Goal: Check status: Check status

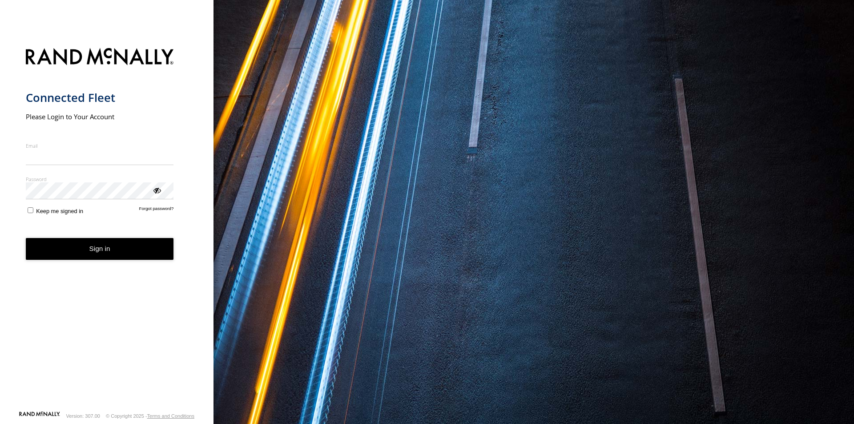
type input "**********"
click at [119, 259] on button "Sign in" at bounding box center [100, 249] width 148 height 22
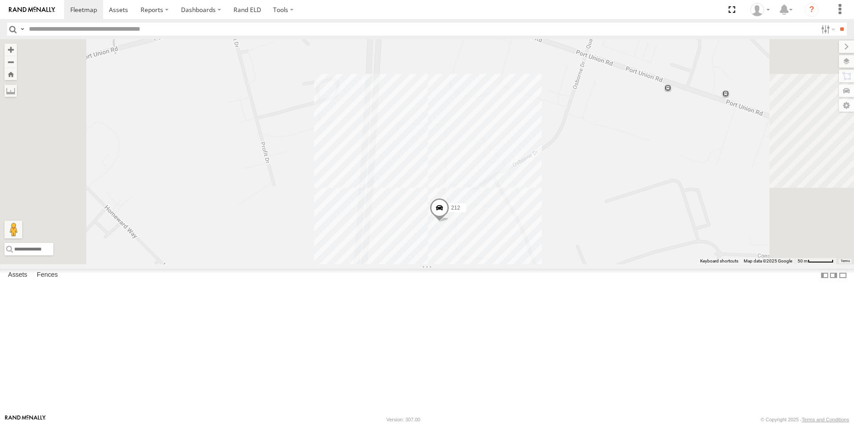
click at [449, 222] on span at bounding box center [440, 210] width 20 height 24
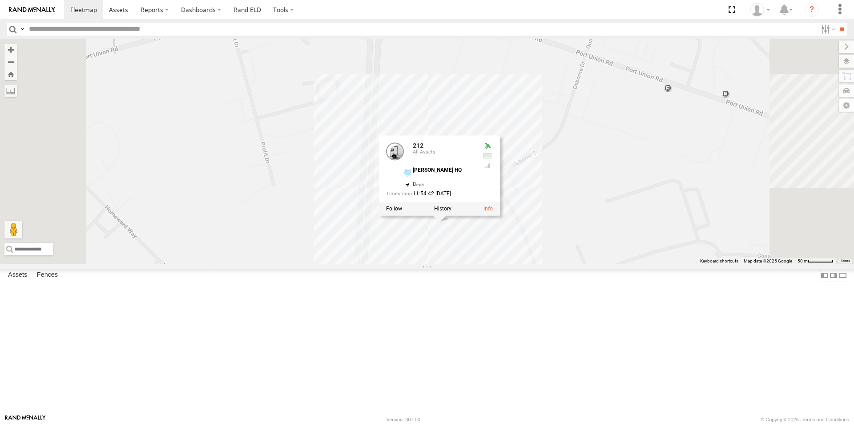
click at [601, 264] on div "212 212 All Assets Osborne HQ 39.33153 , -84.50106 0 11:54:42 09/15/2025" at bounding box center [427, 151] width 854 height 225
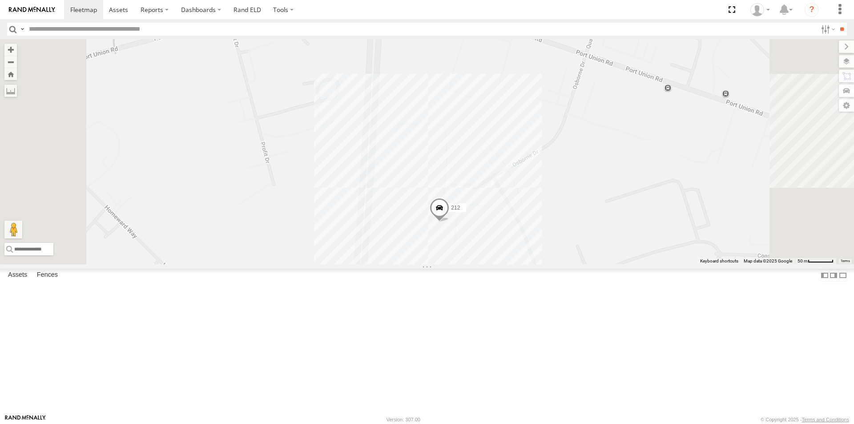
click at [449, 222] on span at bounding box center [440, 210] width 20 height 24
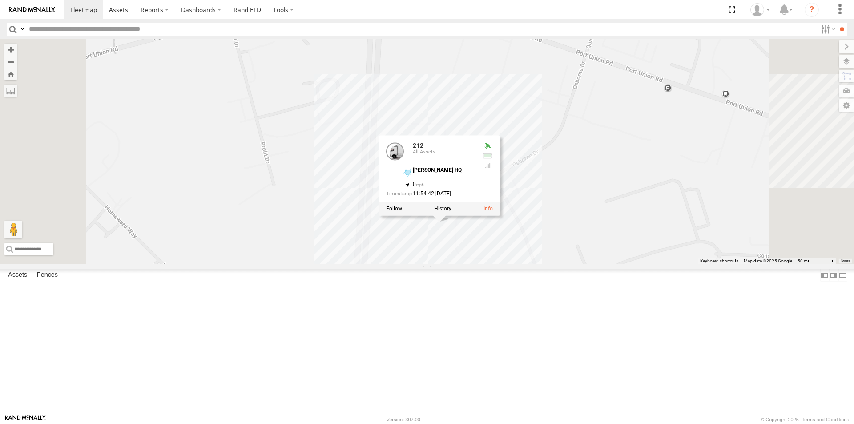
click at [500, 216] on div at bounding box center [439, 208] width 121 height 13
click at [493, 212] on link at bounding box center [487, 209] width 9 height 6
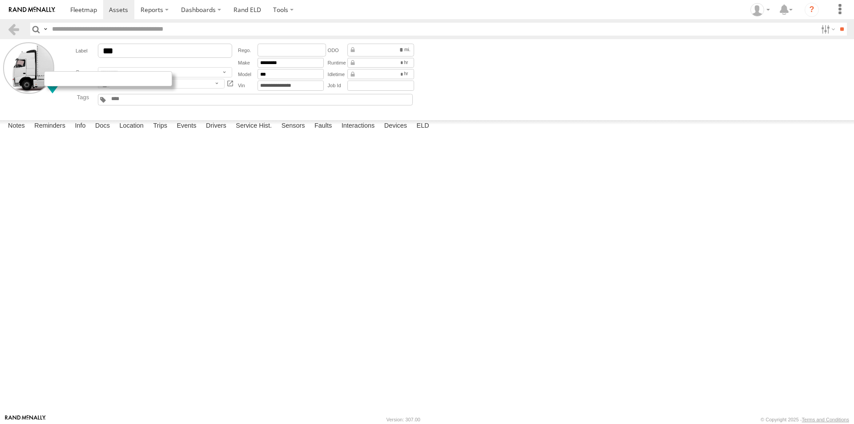
click at [57, 76] on div at bounding box center [108, 78] width 128 height 15
click at [78, 13] on span at bounding box center [83, 9] width 27 height 8
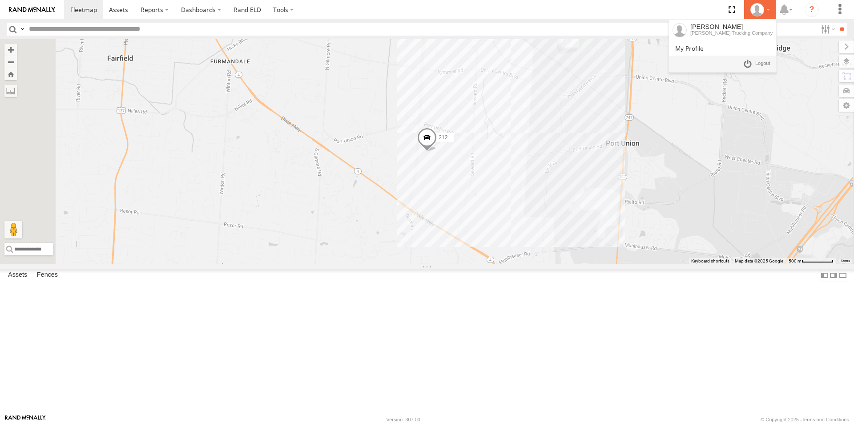
click at [763, 11] on icon at bounding box center [756, 9] width 13 height 13
click at [767, 66] on span at bounding box center [762, 64] width 15 height 10
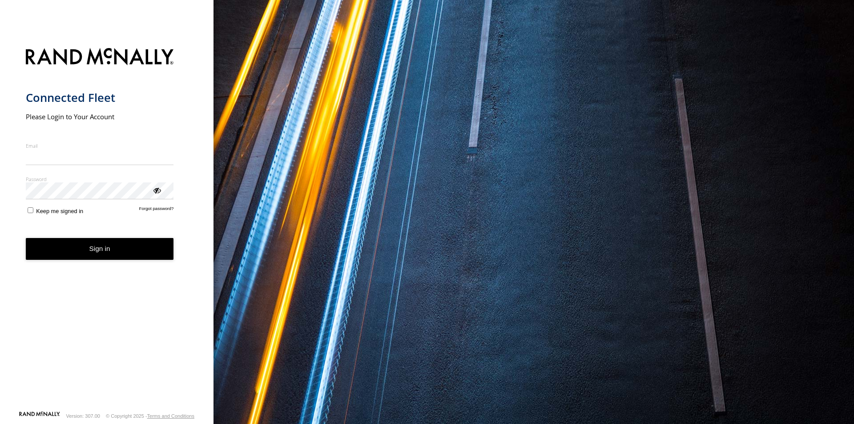
type input "**********"
click at [160, 201] on form "**********" at bounding box center [107, 227] width 162 height 368
click at [159, 193] on div "ViewPassword" at bounding box center [156, 189] width 9 height 9
click at [132, 257] on button "Sign in" at bounding box center [100, 249] width 148 height 22
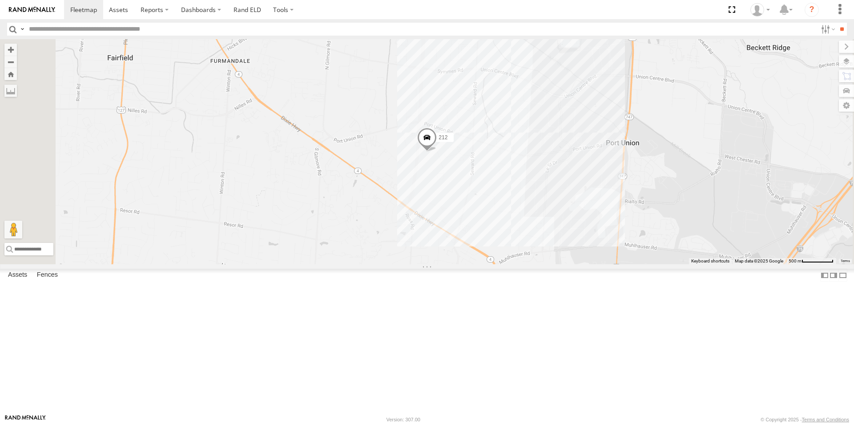
click at [0, 0] on div "212 All Assets" at bounding box center [0, 0] width 0 height 0
